Goal: Transaction & Acquisition: Purchase product/service

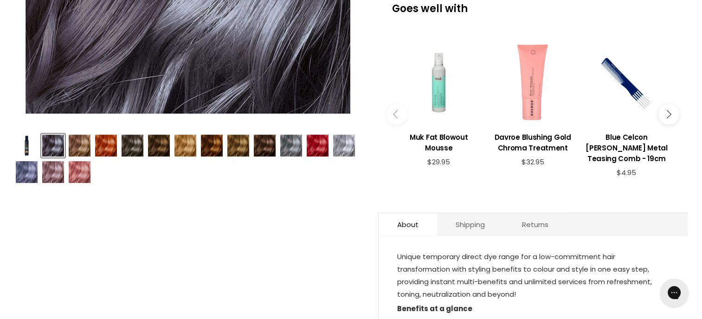
click at [292, 147] on img "Product thumbnails" at bounding box center [291, 146] width 22 height 22
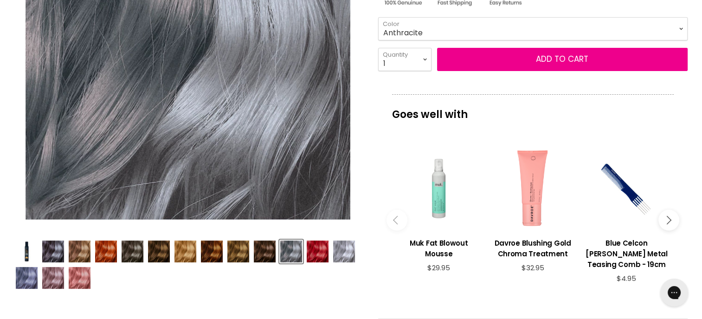
scroll to position [231, 0]
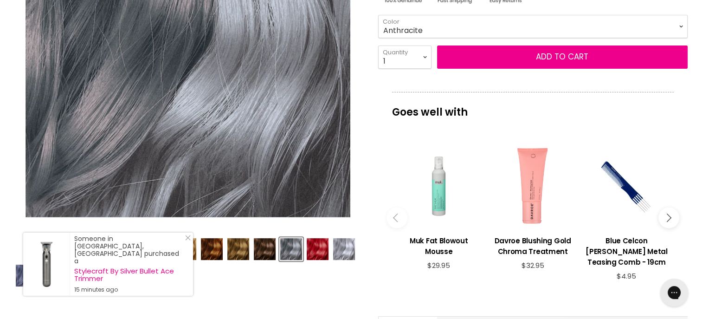
click at [343, 245] on img "Product thumbnails" at bounding box center [344, 249] width 22 height 22
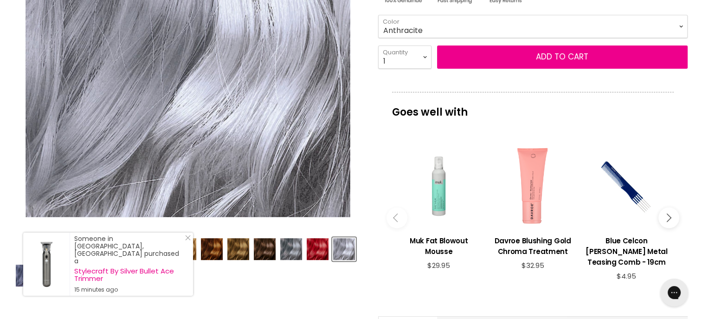
click at [294, 278] on div "Product thumbnails" at bounding box center [187, 260] width 349 height 53
click at [56, 239] on img "Product thumbnails" at bounding box center [53, 249] width 22 height 22
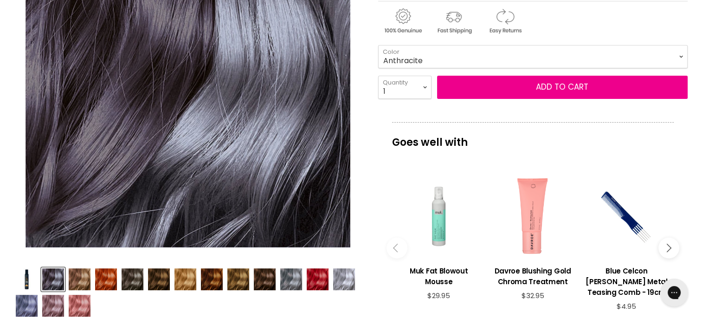
scroll to position [197, 0]
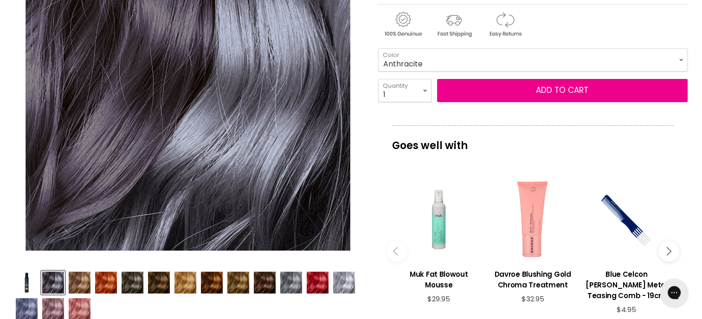
click at [210, 282] on img "Product thumbnails" at bounding box center [212, 282] width 22 height 22
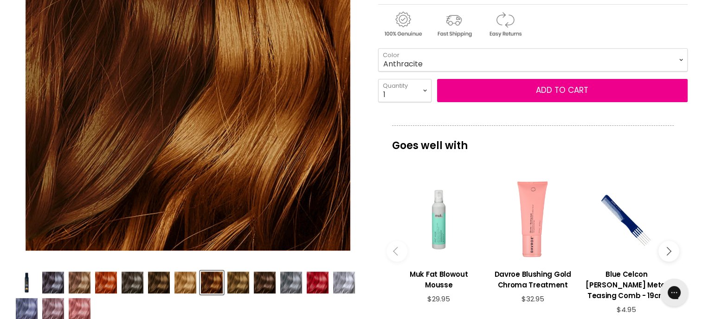
click at [233, 280] on img "Product thumbnails" at bounding box center [238, 282] width 22 height 22
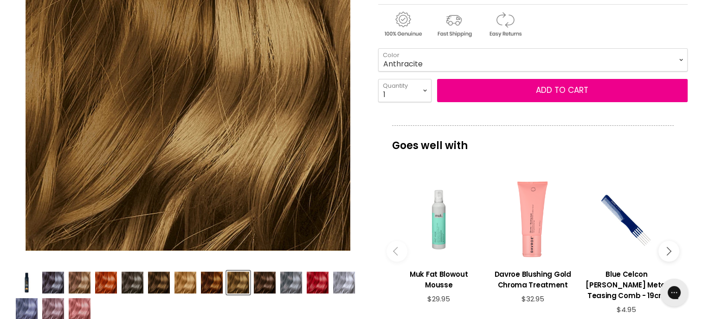
click at [260, 279] on img "Product thumbnails" at bounding box center [265, 282] width 22 height 22
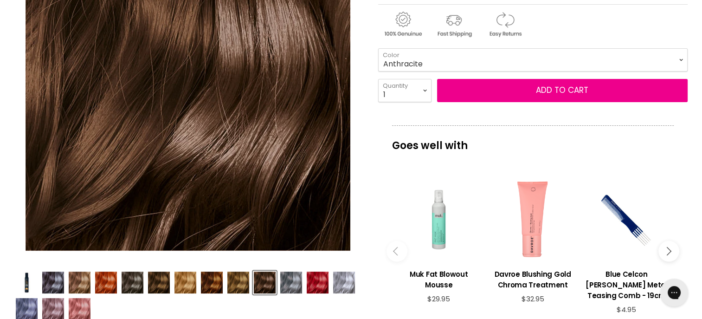
click at [187, 279] on img "Product thumbnails" at bounding box center [185, 282] width 22 height 22
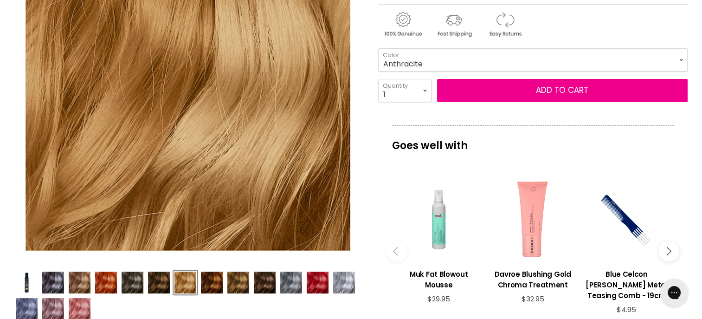
click at [154, 282] on img "Product thumbnails" at bounding box center [159, 282] width 22 height 22
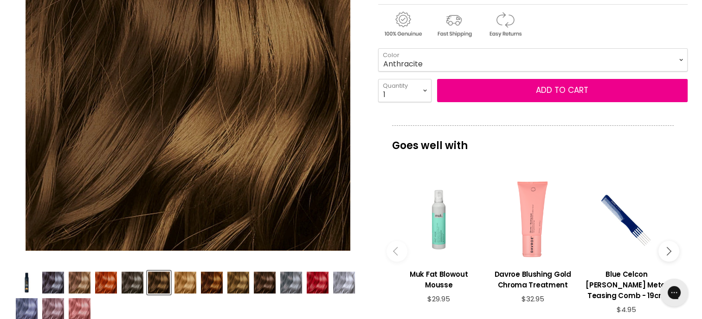
click at [87, 282] on img "Product thumbnails" at bounding box center [80, 282] width 22 height 22
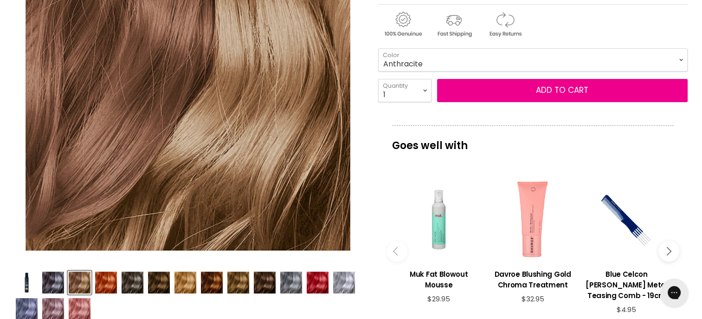
click at [261, 282] on img "Product thumbnails" at bounding box center [265, 282] width 22 height 22
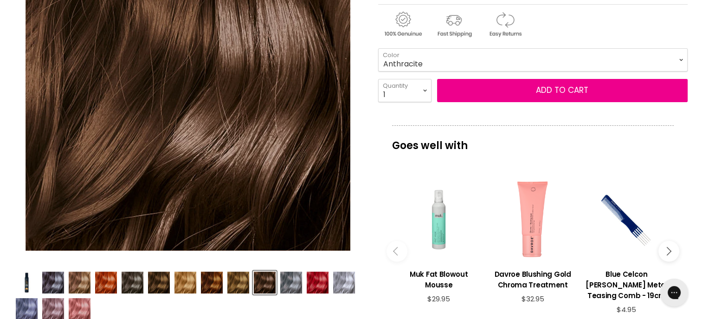
click at [298, 283] on img "Product thumbnails" at bounding box center [291, 282] width 22 height 22
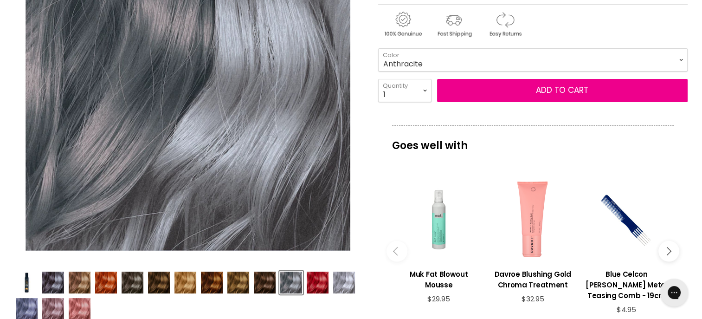
click at [325, 288] on img "Product thumbnails" at bounding box center [318, 282] width 22 height 22
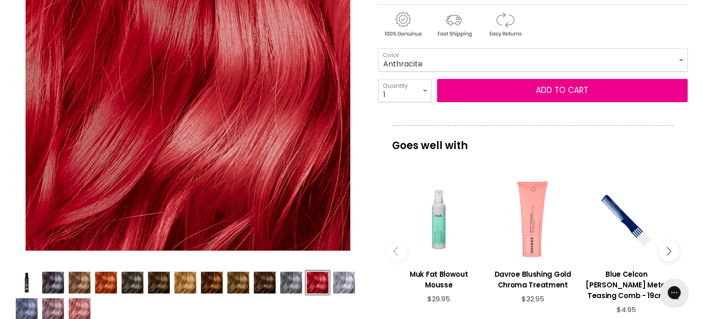
click at [347, 284] on img "Product thumbnails" at bounding box center [344, 282] width 22 height 22
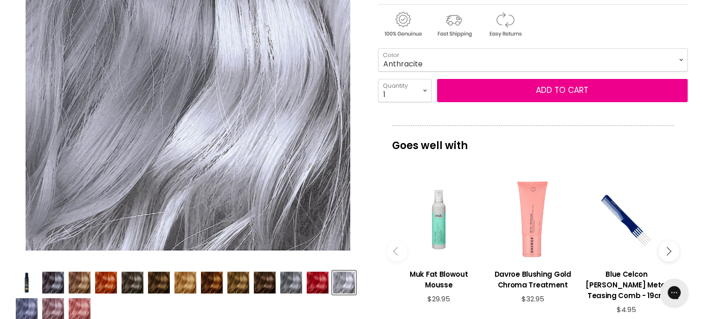
click at [48, 296] on div "Product thumbnails" at bounding box center [187, 294] width 349 height 53
click at [47, 303] on img "Product thumbnails" at bounding box center [53, 309] width 22 height 22
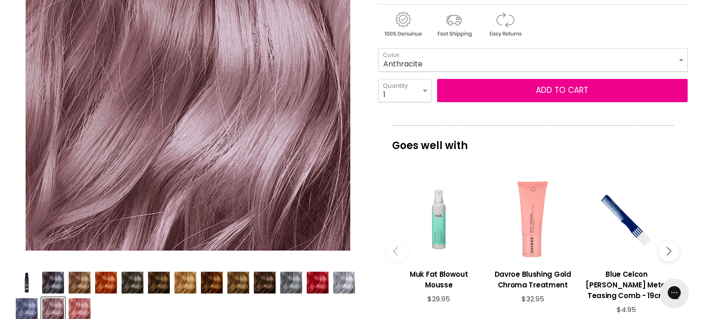
click at [26, 304] on img "Product thumbnails" at bounding box center [27, 309] width 22 height 22
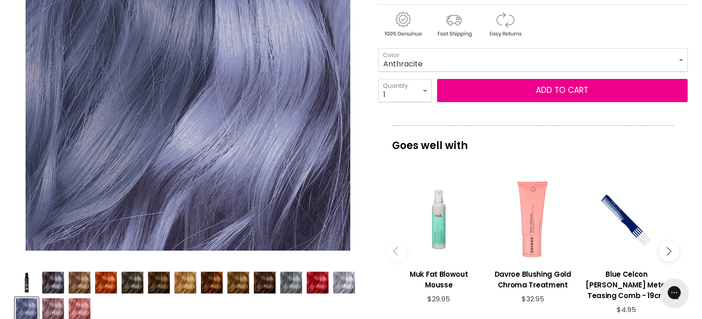
click at [130, 283] on img "Product thumbnails" at bounding box center [133, 282] width 22 height 22
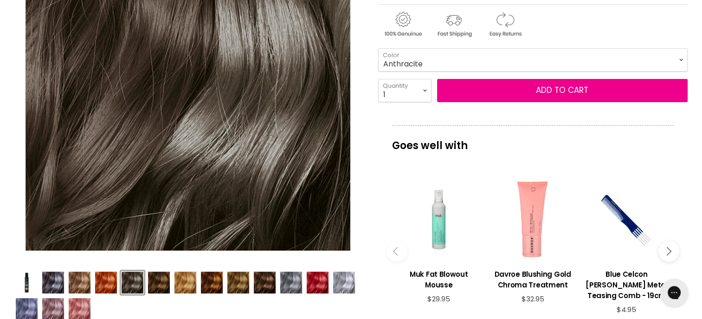
click at [178, 279] on img "Product thumbnails" at bounding box center [185, 282] width 22 height 22
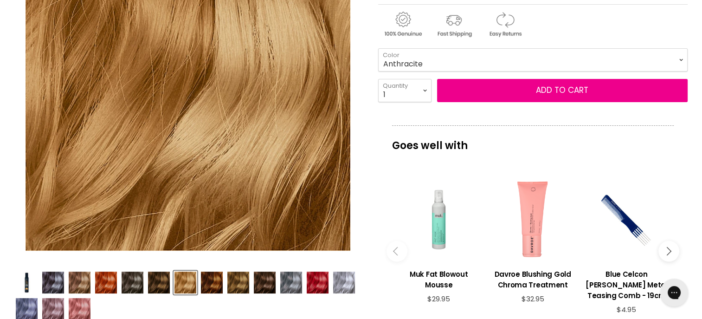
click at [219, 278] on img "Product thumbnails" at bounding box center [212, 282] width 22 height 22
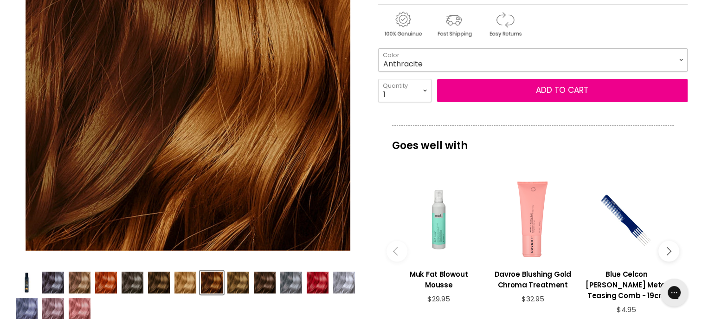
click at [472, 60] on select "Beige Blonde Honey Blonde Medium Blonde Dark Blonde Medium Brown Strawberry Ros…" at bounding box center [533, 59] width 310 height 23
click at [378, 48] on select "Beige Blonde Honey Blonde Medium Blonde Dark Blonde Medium Brown Strawberry Ros…" at bounding box center [533, 59] width 310 height 23
select select "Light [PERSON_NAME]"
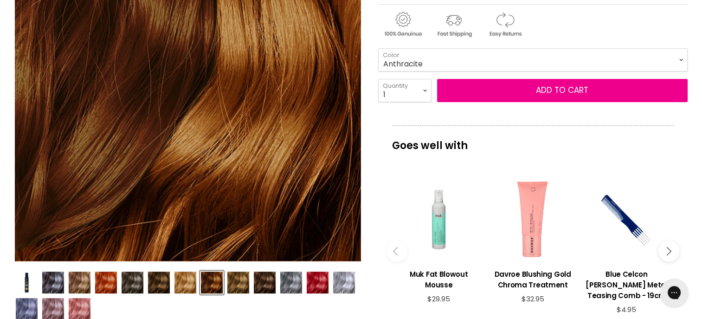
click at [221, 154] on img "Indola Color Style Mousse image. Click or Scroll to Zoom." at bounding box center [187, 88] width 347 height 347
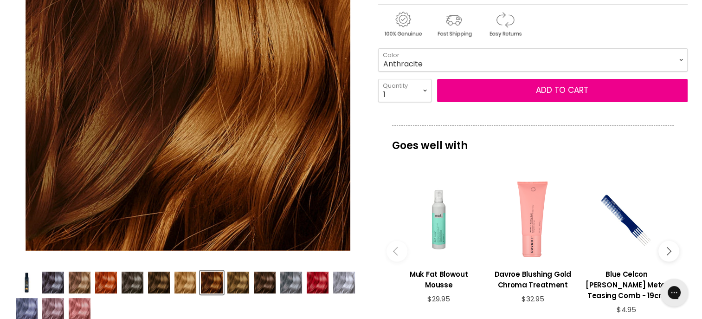
click at [182, 274] on img "Product thumbnails" at bounding box center [185, 282] width 22 height 22
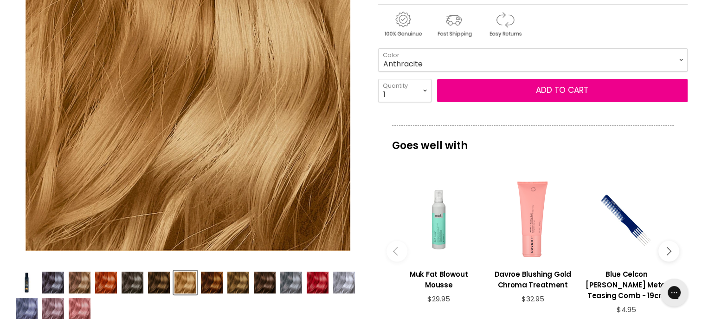
click at [154, 284] on img "Product thumbnails" at bounding box center [159, 282] width 22 height 22
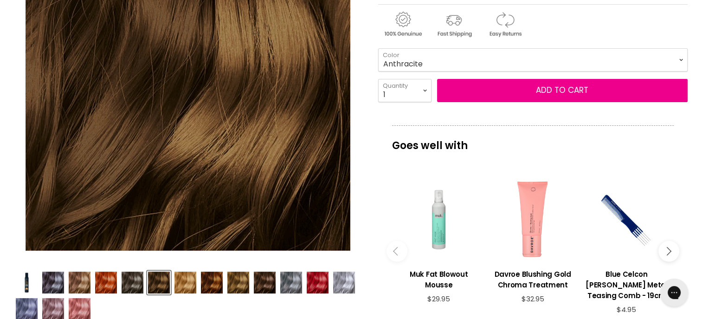
click at [217, 277] on img "Product thumbnails" at bounding box center [212, 282] width 22 height 22
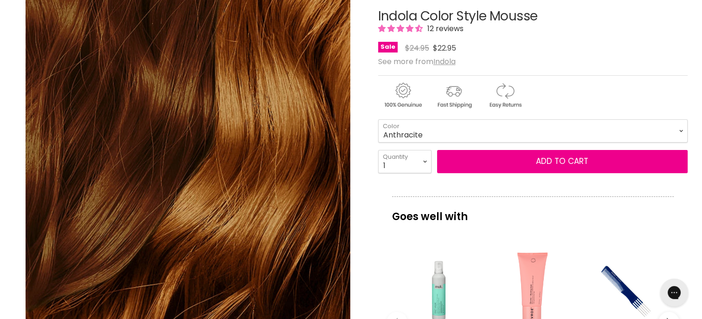
scroll to position [129, 0]
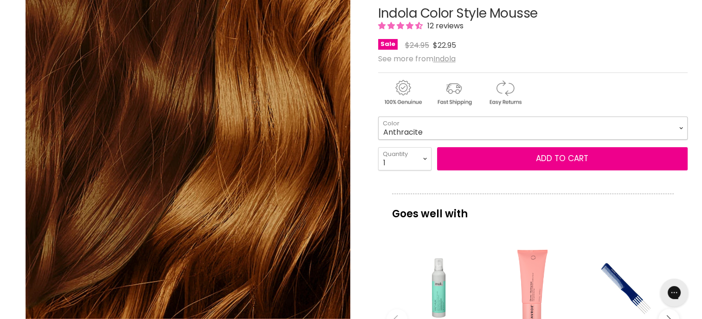
click at [515, 135] on select "Beige Blonde Honey Blonde Medium Blonde Dark Blonde Medium Brown Strawberry Ros…" at bounding box center [533, 127] width 310 height 23
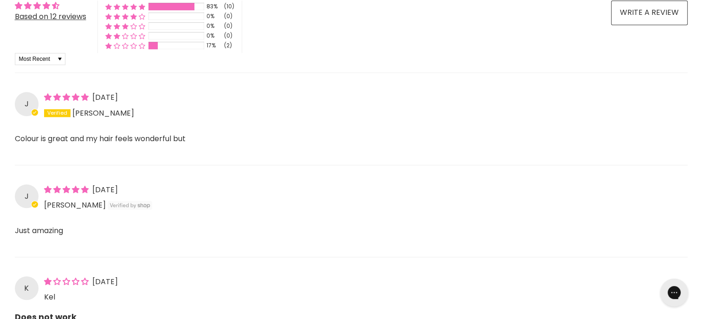
scroll to position [113, 0]
